Goal: Task Accomplishment & Management: Complete application form

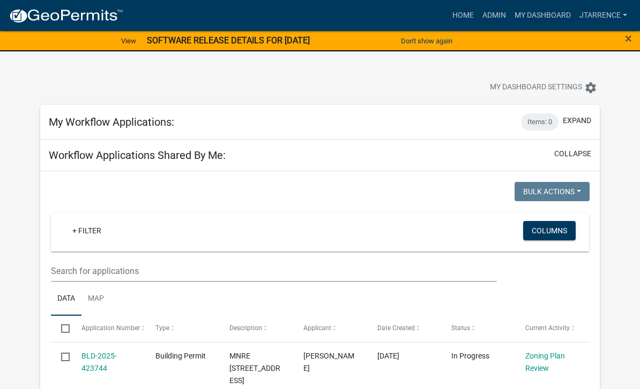
select select "3: 100"
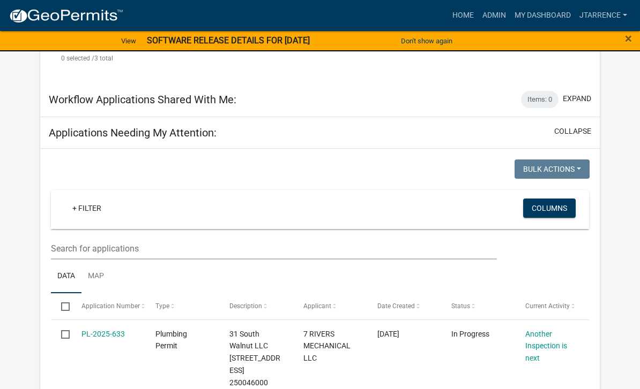
scroll to position [623, 0]
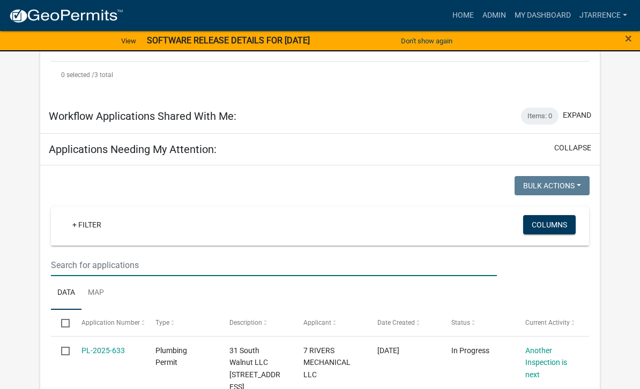
click at [92, 254] on input "text" at bounding box center [274, 265] width 446 height 22
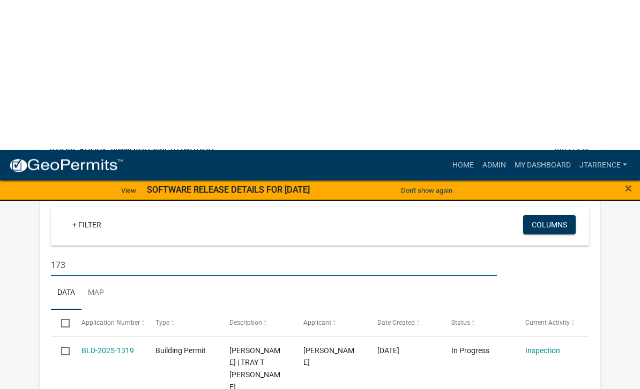
scroll to position [783, 0]
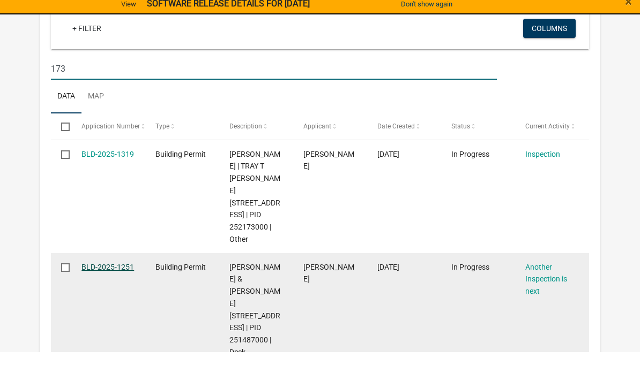
type input "173"
click at [114, 300] on link "BLD-2025-1251" at bounding box center [107, 304] width 52 height 9
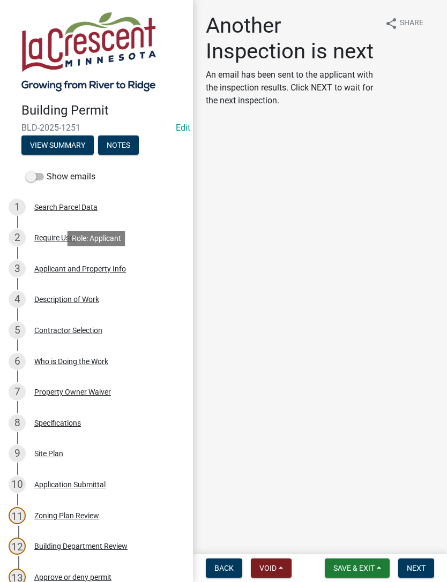
click at [6, 271] on link "3 Applicant and Property Info" at bounding box center [96, 268] width 193 height 31
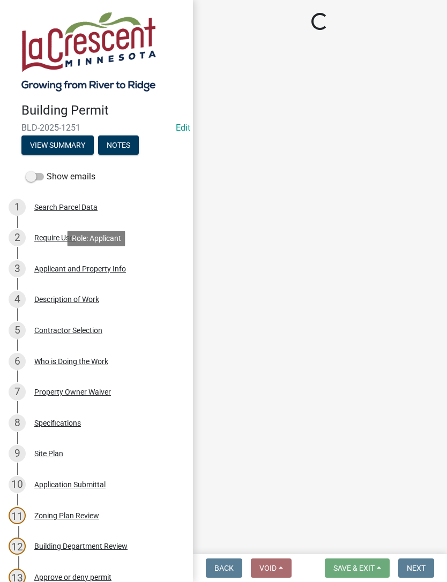
select select "e838c9e2-1e6e-4405-bddc-a3335cd38b08"
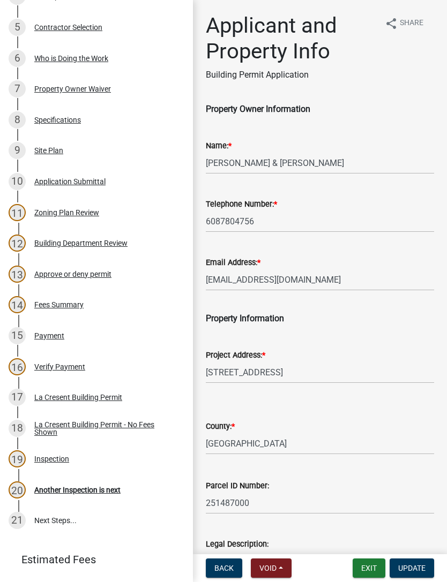
scroll to position [375, 0]
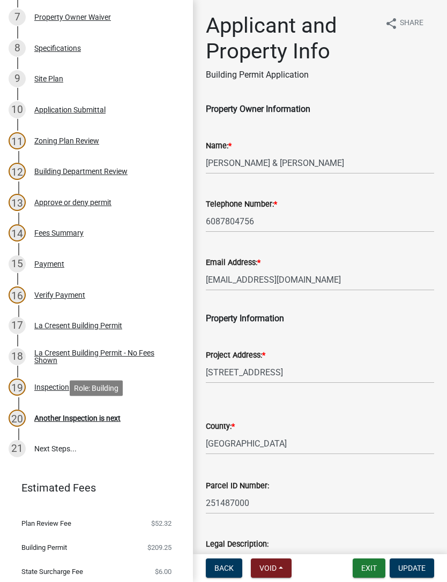
click at [102, 389] on div "Another Inspection is next" at bounding box center [77, 418] width 86 height 7
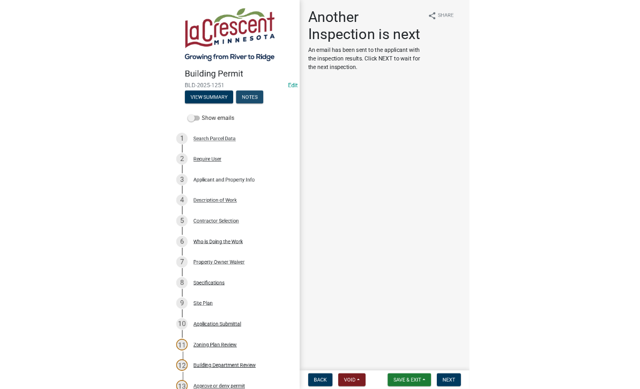
scroll to position [0, 0]
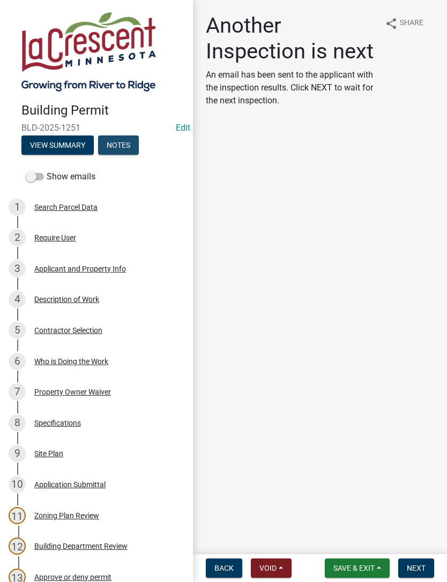
click at [118, 145] on button "Notes" at bounding box center [118, 145] width 41 height 19
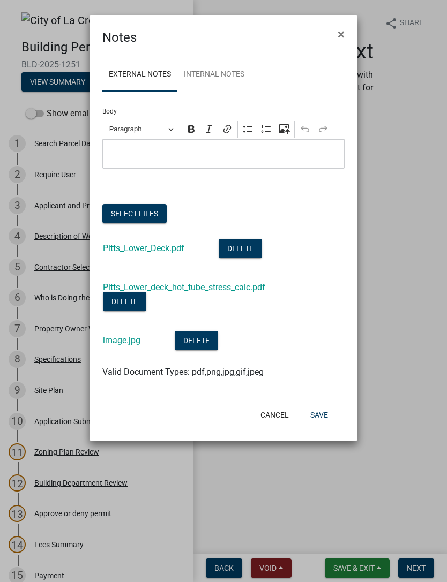
click at [124, 212] on button "Select files" at bounding box center [134, 213] width 64 height 19
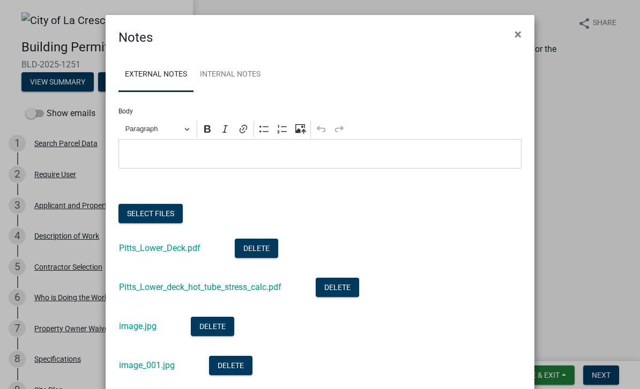
scroll to position [3, 0]
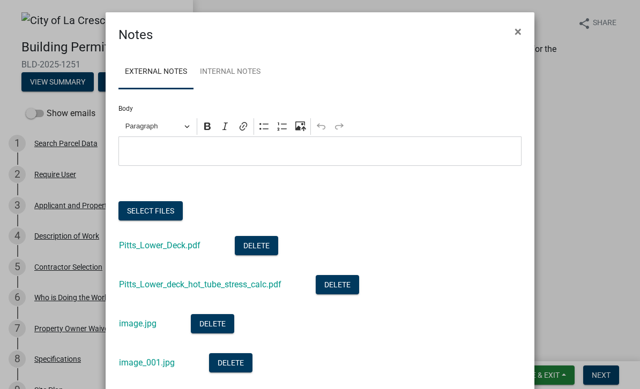
click at [144, 210] on button "Select files" at bounding box center [150, 210] width 64 height 19
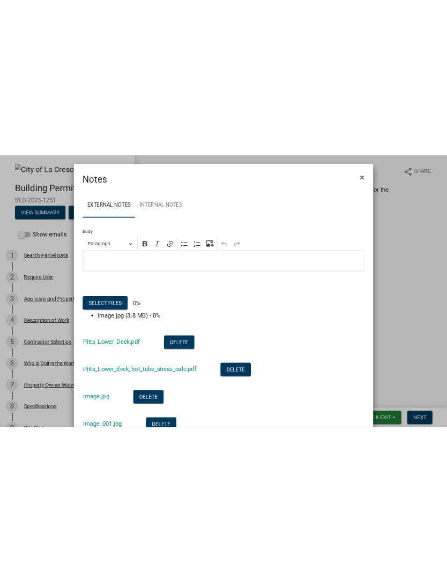
scroll to position [0, 0]
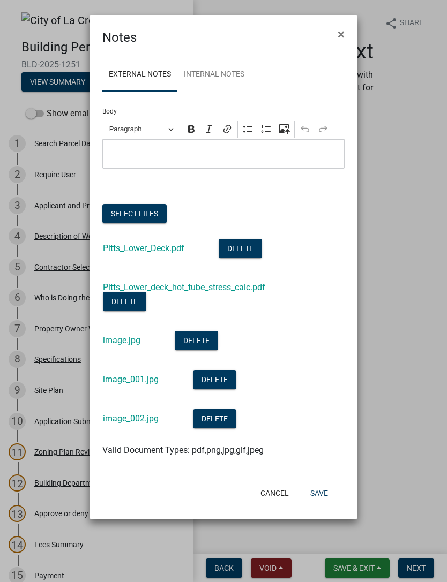
click at [138, 210] on button "Select files" at bounding box center [134, 213] width 64 height 19
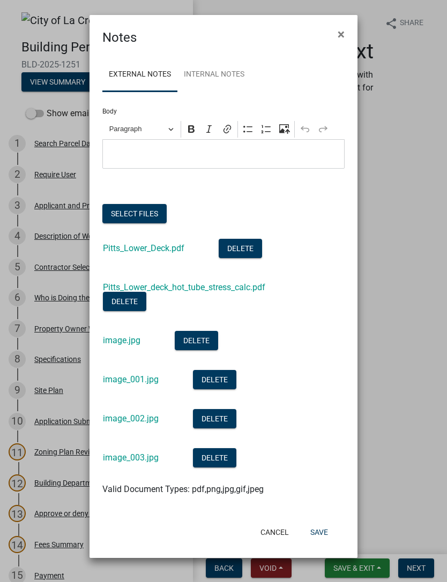
click at [142, 209] on button "Select files" at bounding box center [134, 213] width 64 height 19
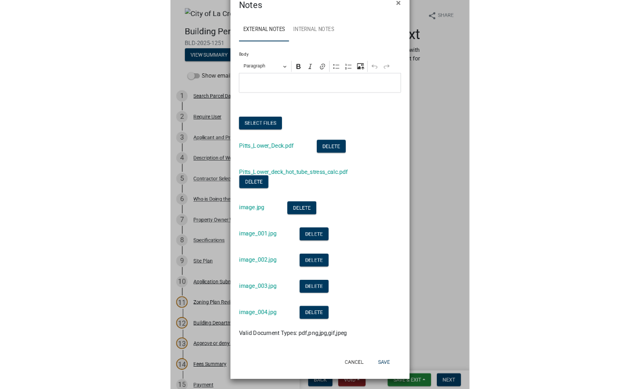
scroll to position [31, 0]
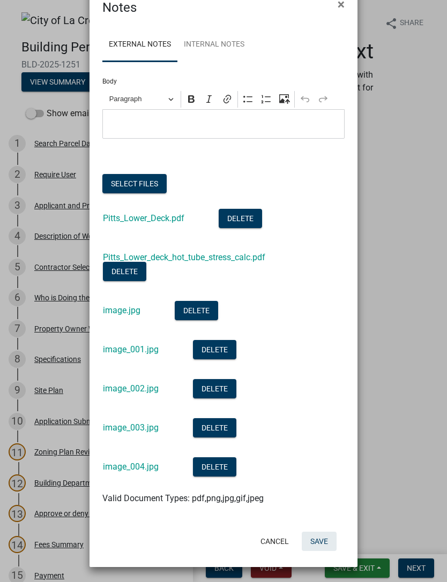
click at [324, 389] on button "Save" at bounding box center [319, 541] width 35 height 19
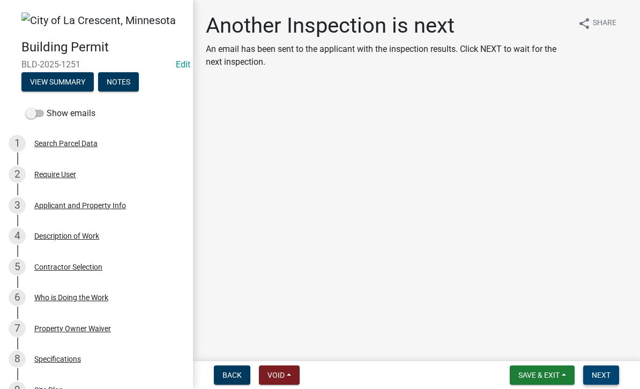
click at [605, 383] on button "Next" at bounding box center [601, 375] width 36 height 19
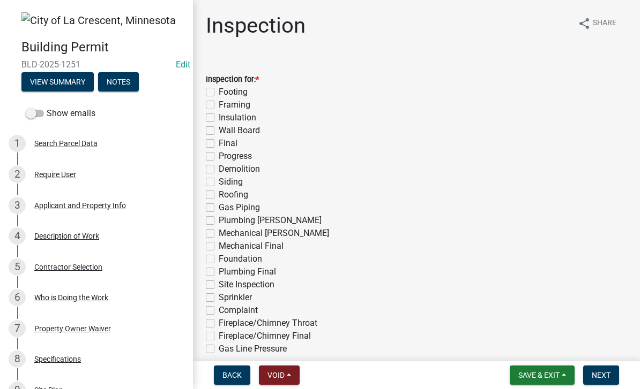
click at [243, 100] on label "Framing" at bounding box center [235, 105] width 32 height 13
click at [225, 100] on input "Framing" at bounding box center [222, 102] width 7 height 7
checkbox input "true"
checkbox input "false"
checkbox input "true"
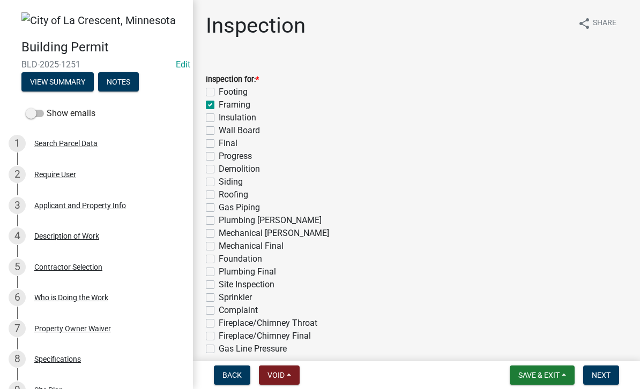
checkbox input "false"
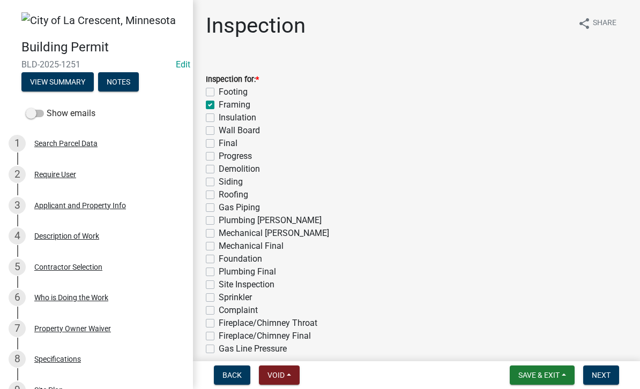
checkbox input "false"
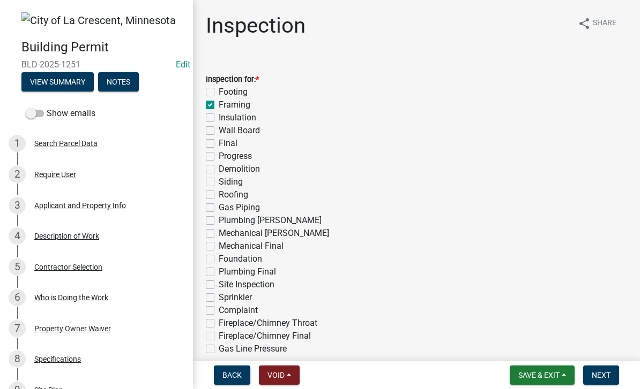
checkbox input "false"
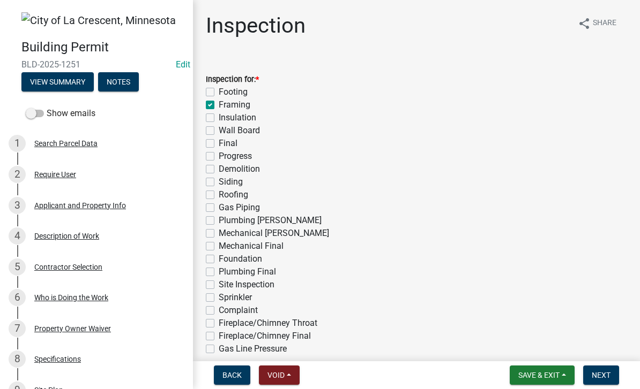
checkbox input "false"
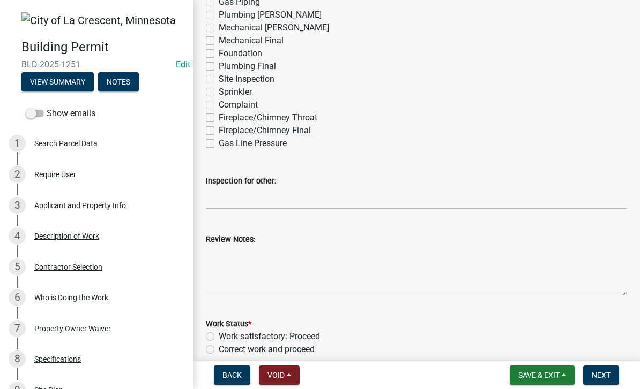
scroll to position [217, 0]
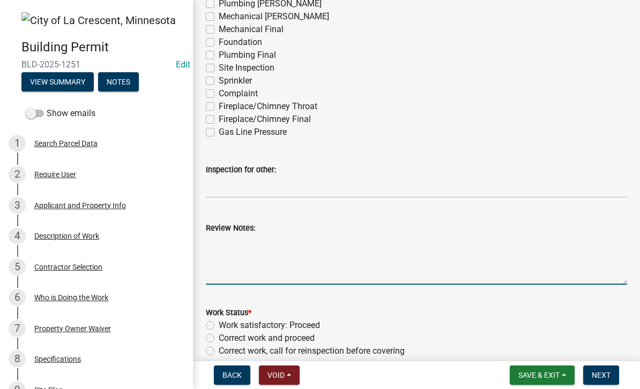
click at [247, 246] on textarea "Review Notes:" at bounding box center [416, 260] width 421 height 50
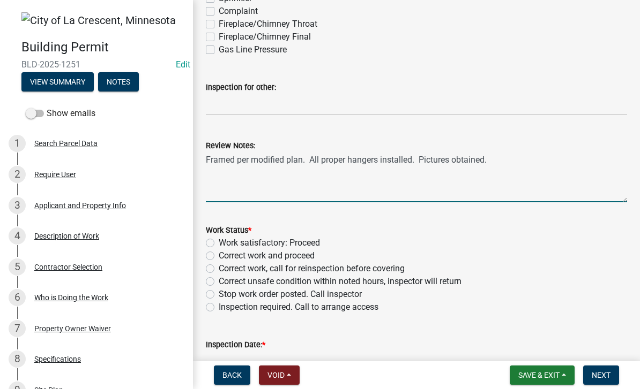
scroll to position [307, 0]
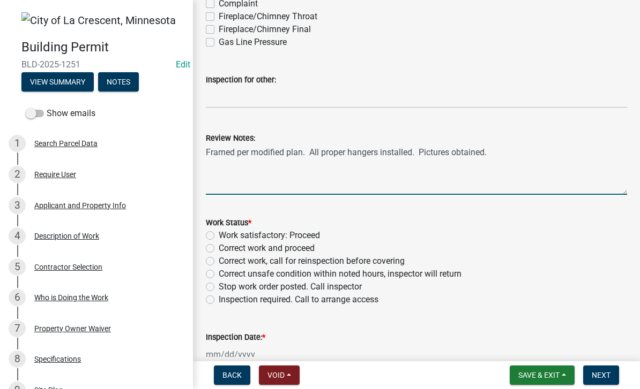
type textarea "Framed per modified plan. All proper hangers installed. Pictures obtained."
click at [302, 233] on label "Work satisfactory: Proceed" at bounding box center [269, 235] width 101 height 13
click at [225, 233] on input "Work satisfactory: Proceed" at bounding box center [222, 232] width 7 height 7
radio input "true"
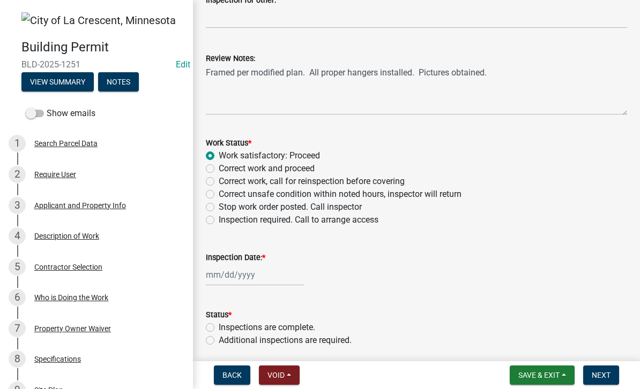
scroll to position [389, 0]
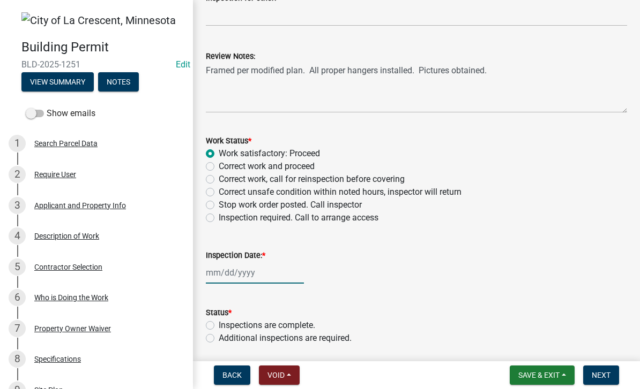
click at [235, 278] on div at bounding box center [255, 273] width 98 height 22
select select "9"
select select "2025"
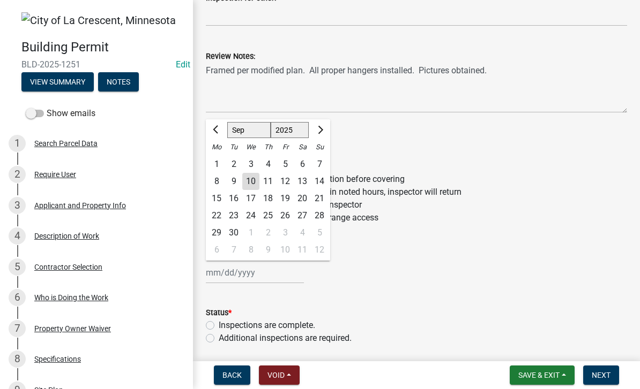
click at [256, 180] on div "10" at bounding box center [250, 181] width 17 height 17
type input "[DATE]"
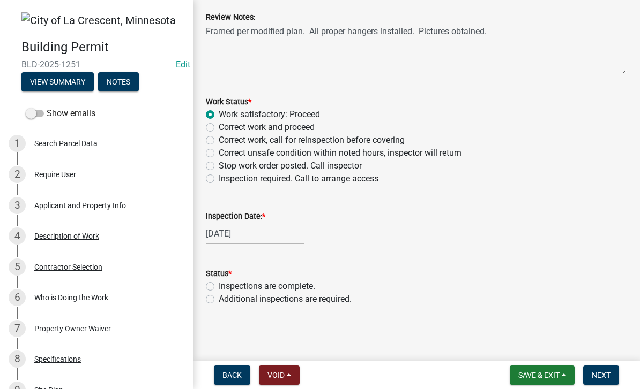
scroll to position [428, 0]
click at [336, 305] on label "Additional inspections are required." at bounding box center [285, 299] width 133 height 13
click at [225, 300] on input "Additional inspections are required." at bounding box center [222, 296] width 7 height 7
radio input "true"
click at [610, 384] on button "Next" at bounding box center [601, 375] width 36 height 19
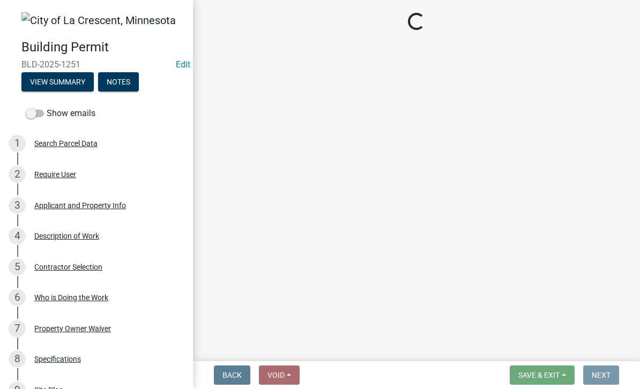
scroll to position [0, 0]
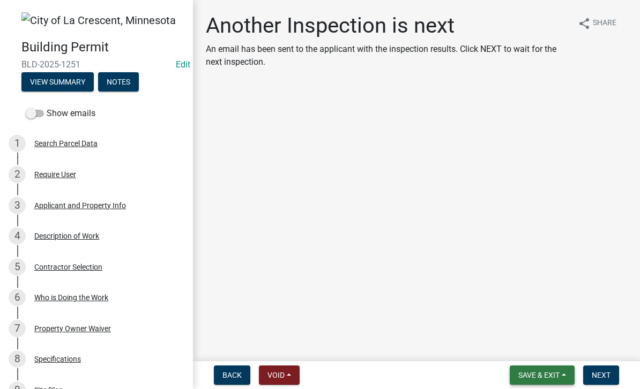
click at [548, 373] on span "Save & Exit" at bounding box center [538, 375] width 41 height 9
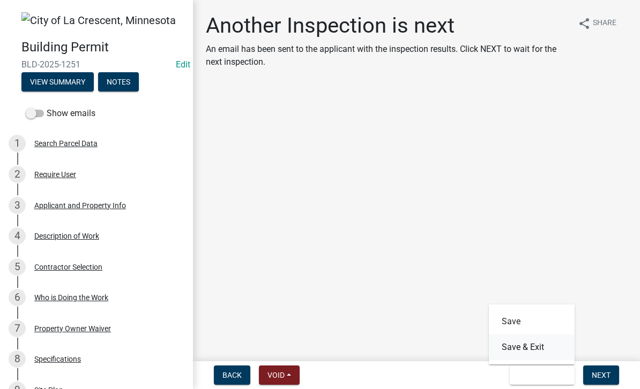
click at [535, 350] on button "Save & Exit" at bounding box center [531, 348] width 86 height 26
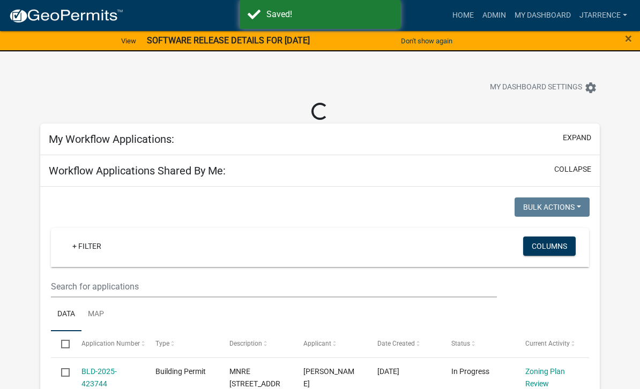
select select "3: 100"
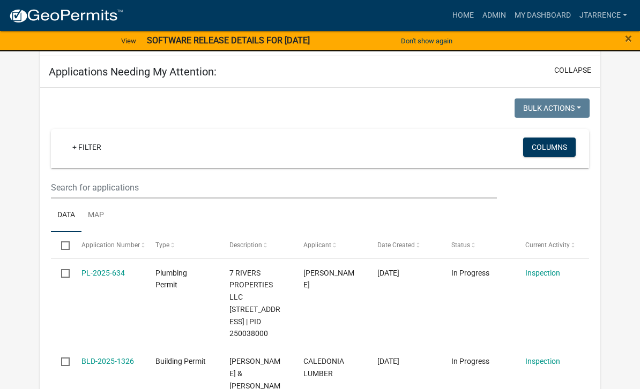
scroll to position [711, 0]
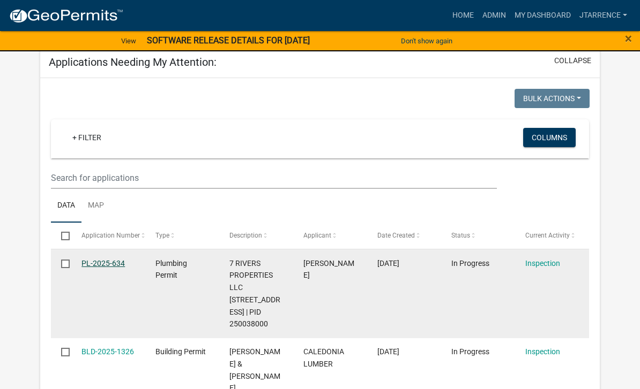
click at [104, 259] on link "PL-2025-634" at bounding box center [102, 263] width 43 height 9
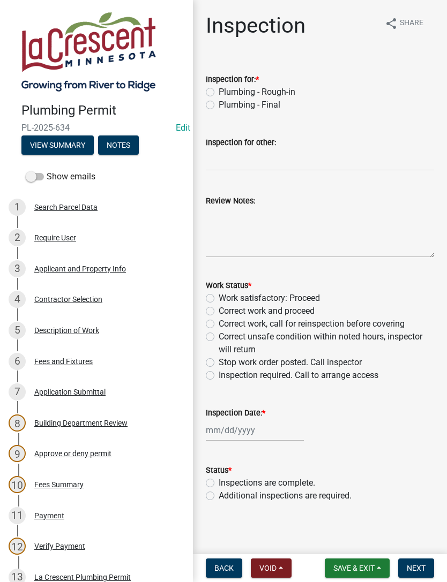
click at [134, 139] on button "Notes" at bounding box center [118, 145] width 41 height 19
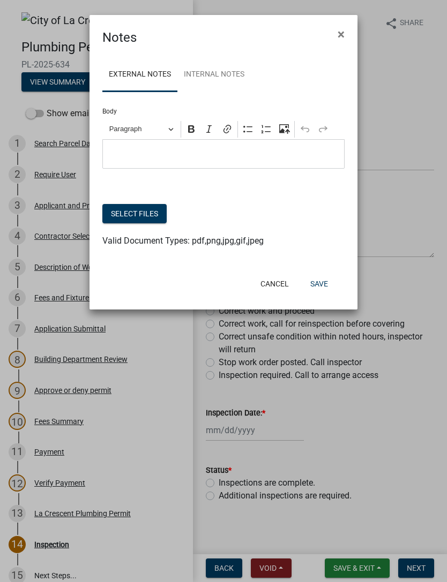
click at [127, 210] on button "Select files" at bounding box center [134, 213] width 64 height 19
click at [146, 215] on button "Select files" at bounding box center [134, 213] width 64 height 19
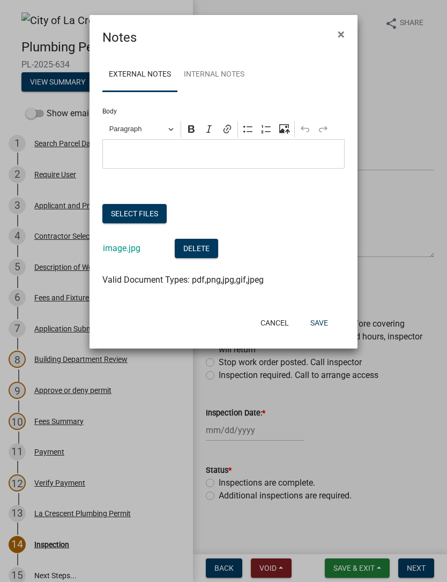
click at [322, 320] on button "Save" at bounding box center [319, 322] width 35 height 19
